Goal: Find specific page/section: Find specific page/section

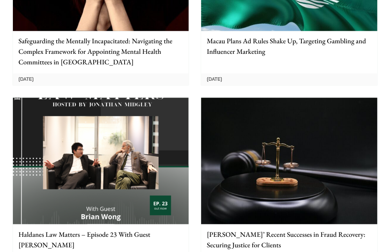
scroll to position [1719, 0]
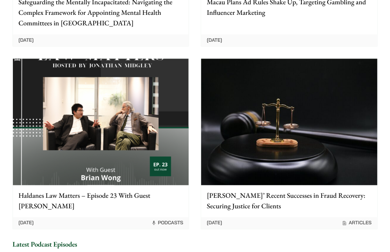
click at [104, 85] on img at bounding box center [101, 122] width 176 height 127
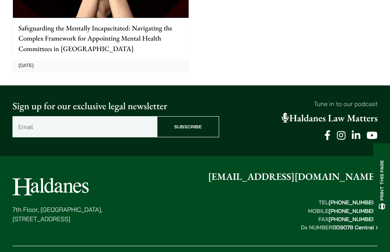
scroll to position [1000, 0]
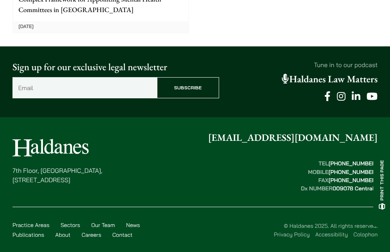
click at [106, 223] on link "Our Team" at bounding box center [103, 225] width 24 height 7
